Goal: Task Accomplishment & Management: Manage account settings

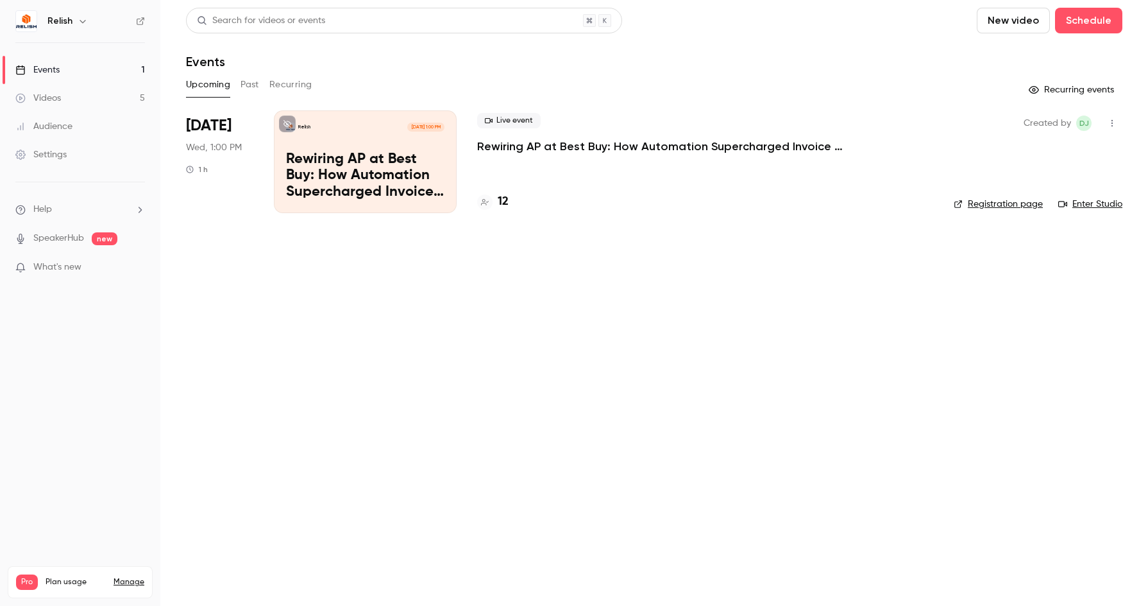
click at [405, 171] on p "Rewiring AP at Best Buy: How Automation Supercharged Invoice Processing & AP Ef…" at bounding box center [365, 175] width 158 height 49
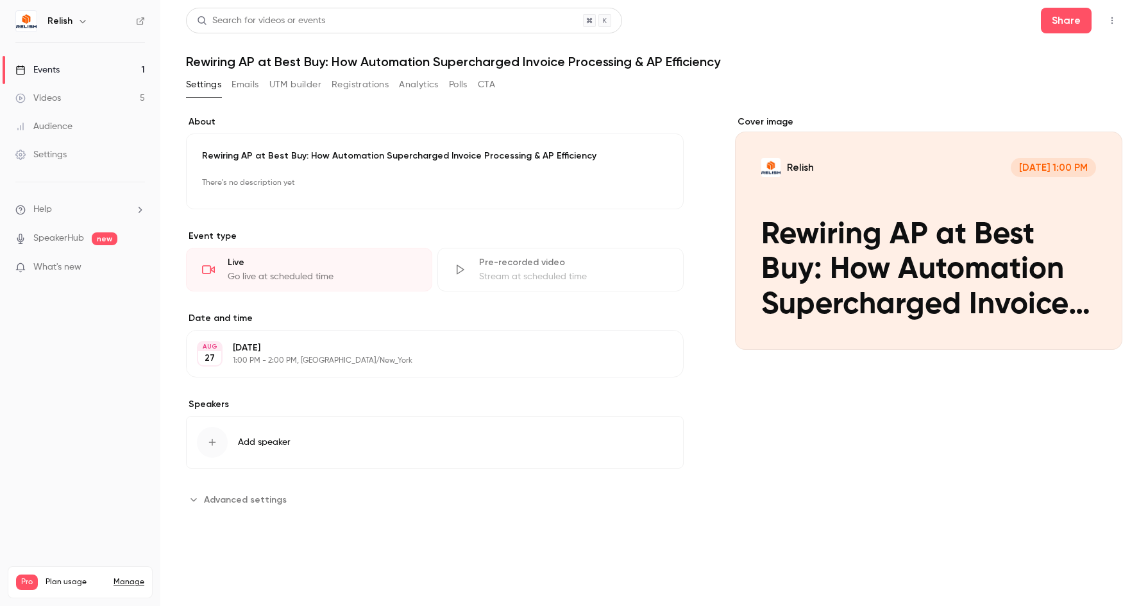
click at [253, 89] on button "Emails" at bounding box center [245, 84] width 27 height 21
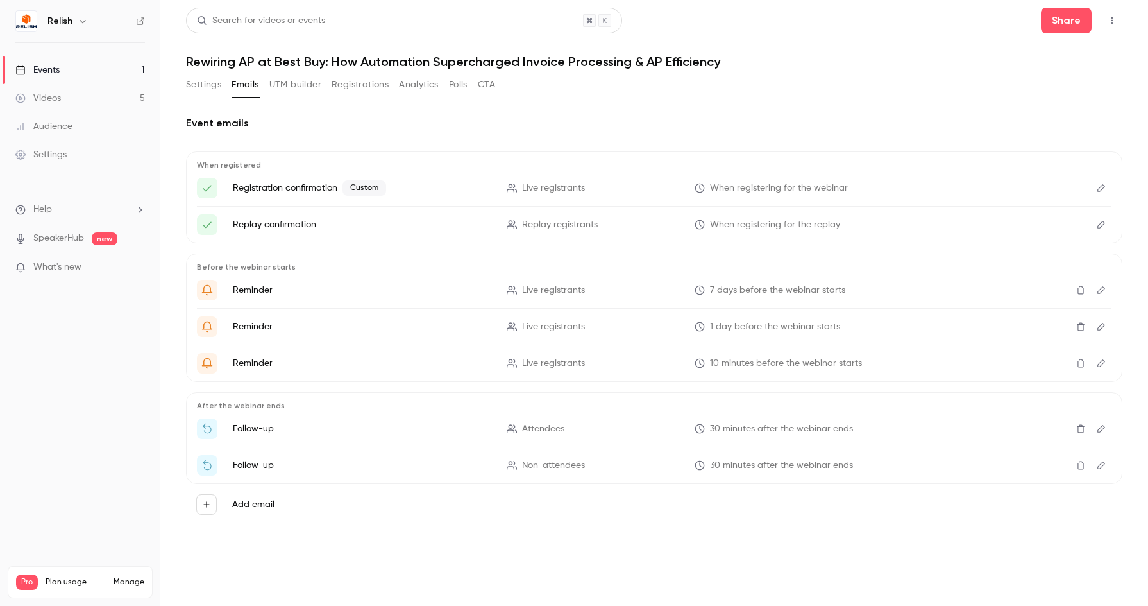
click at [212, 500] on button "Add email" at bounding box center [206, 504] width 21 height 21
click at [591, 507] on div at bounding box center [574, 303] width 1148 height 606
click at [844, 537] on div "Event emails When registered Registration confirmation Custom Live registrants …" at bounding box center [654, 325] width 936 height 450
click at [334, 90] on button "Registrations" at bounding box center [360, 84] width 57 height 21
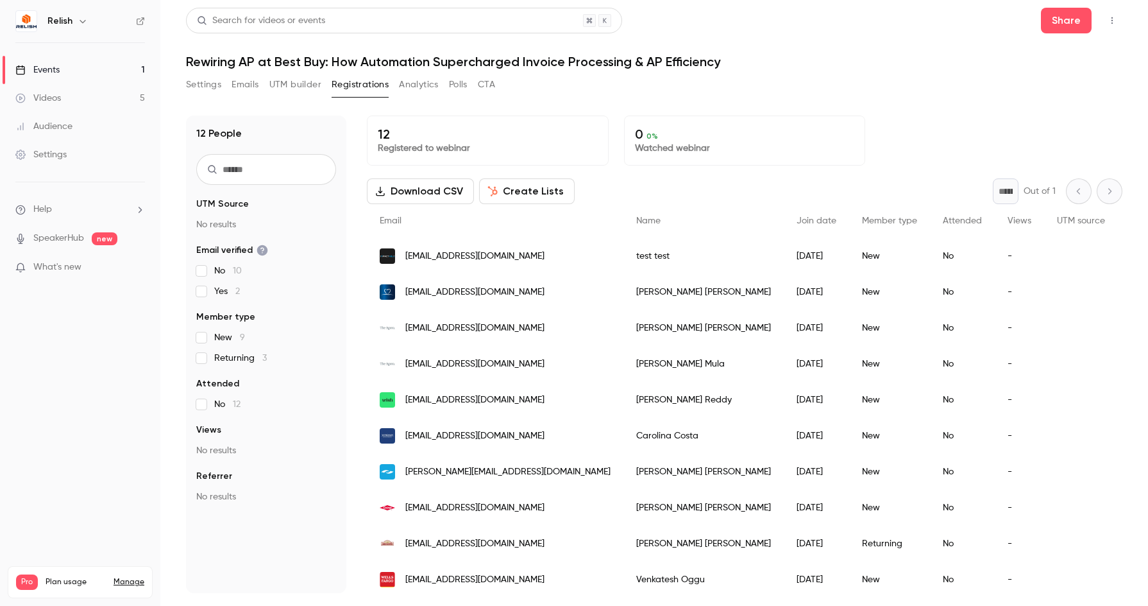
click at [541, 259] on div "[EMAIL_ADDRESS][DOMAIN_NAME]" at bounding box center [495, 256] width 257 height 36
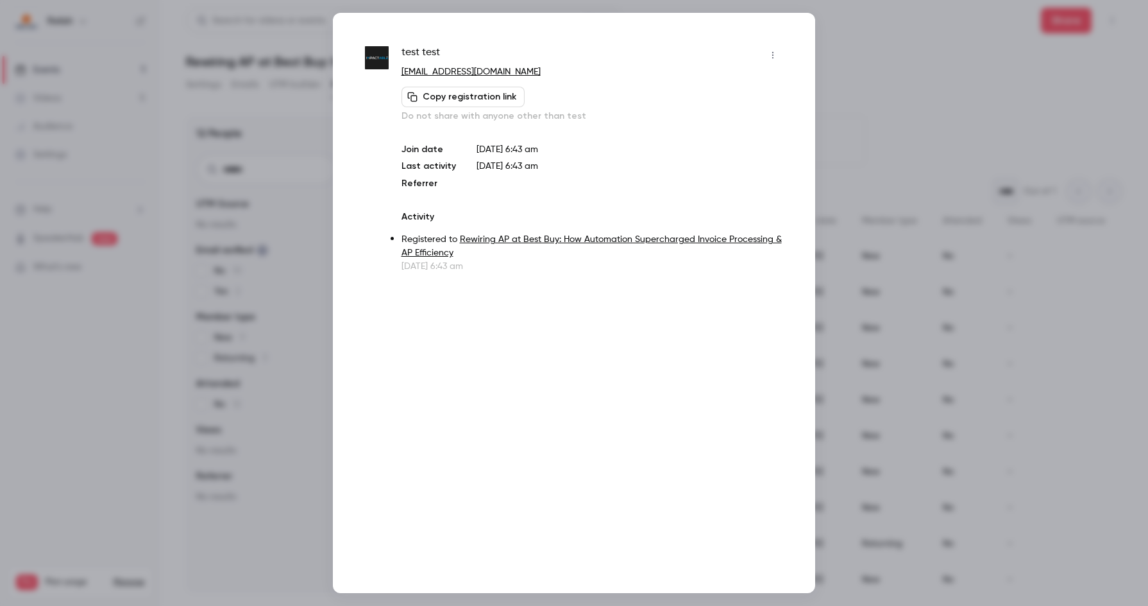
click at [774, 57] on icon "button" at bounding box center [773, 55] width 10 height 9
click at [714, 122] on div "Remove registration" at bounding box center [723, 121] width 97 height 13
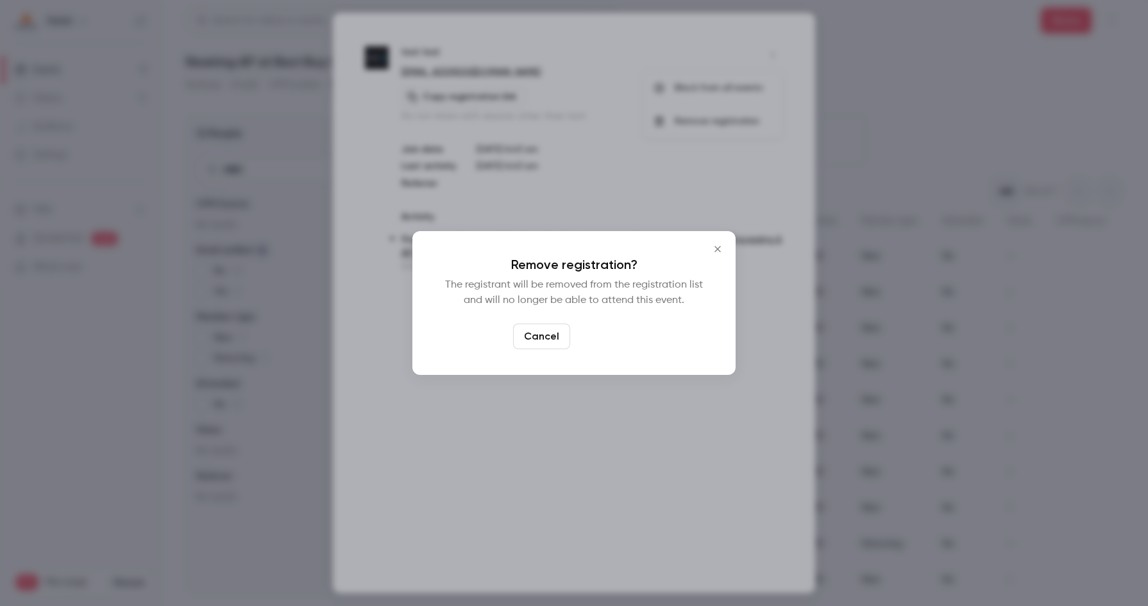
click at [606, 334] on button "Confirm" at bounding box center [605, 336] width 60 height 26
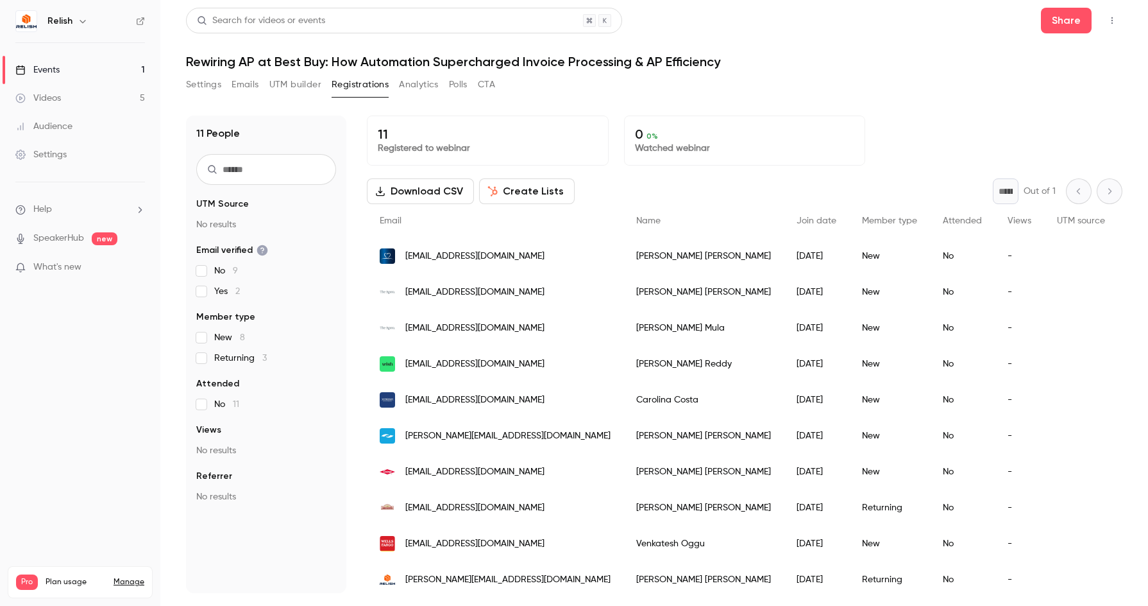
click at [821, 109] on div "11 People UTM Source No results Email verified No 9 Yes 2 Member type New 8 Ret…" at bounding box center [654, 346] width 936 height 493
click at [205, 88] on button "Settings" at bounding box center [203, 84] width 35 height 21
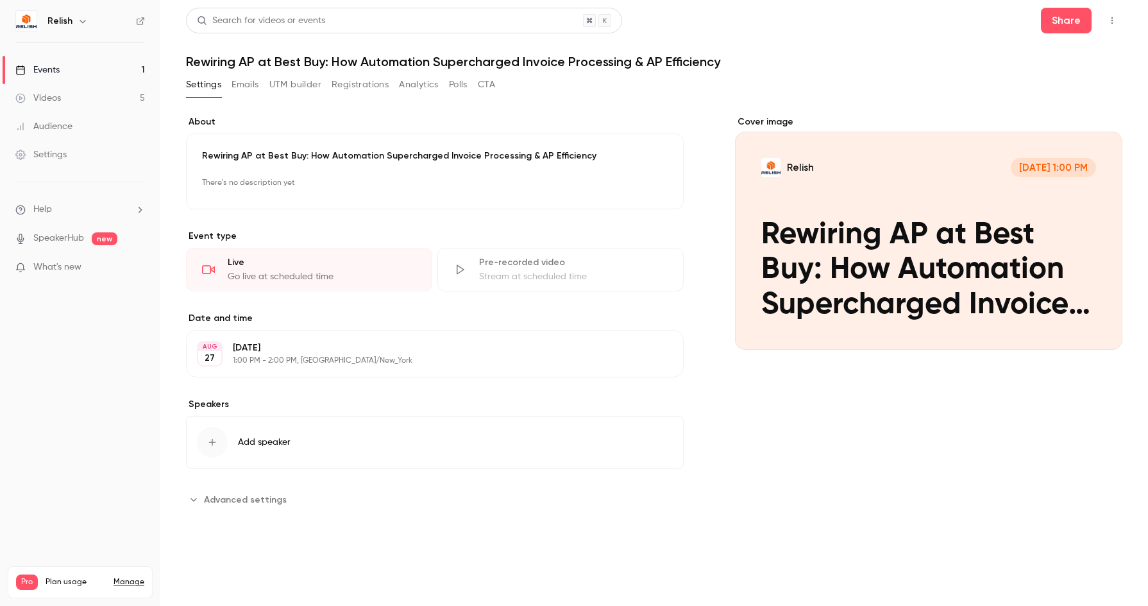
click at [255, 85] on button "Emails" at bounding box center [245, 84] width 27 height 21
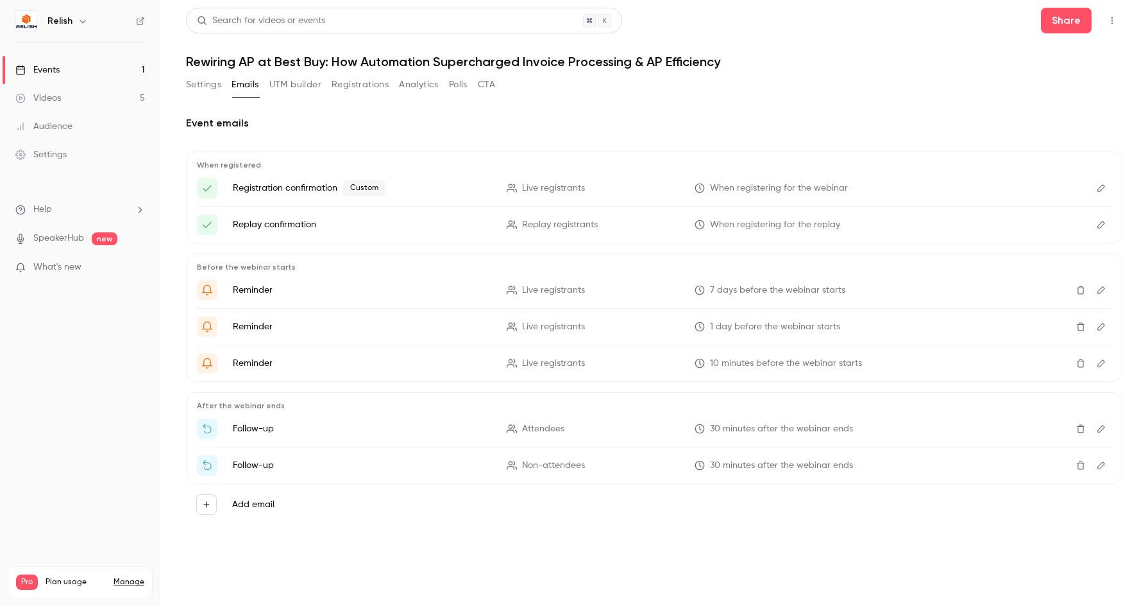
click at [207, 89] on button "Settings" at bounding box center [203, 84] width 35 height 21
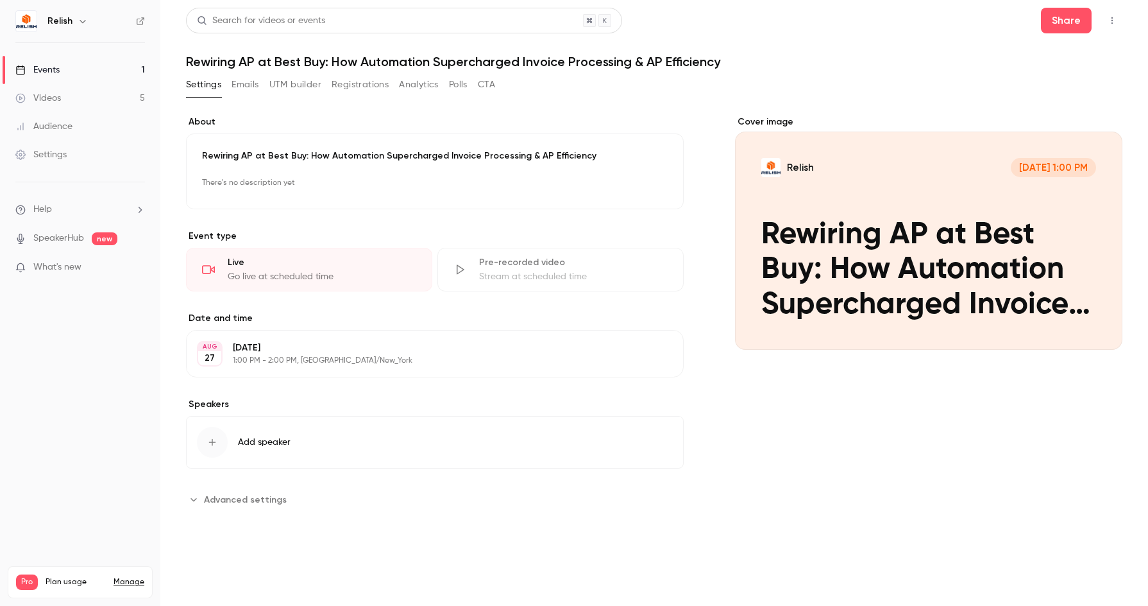
drag, startPoint x: 265, startPoint y: 502, endPoint x: 278, endPoint y: 495, distance: 14.9
click at [265, 501] on span "Advanced settings" at bounding box center [245, 499] width 83 height 13
